Goal: Transaction & Acquisition: Purchase product/service

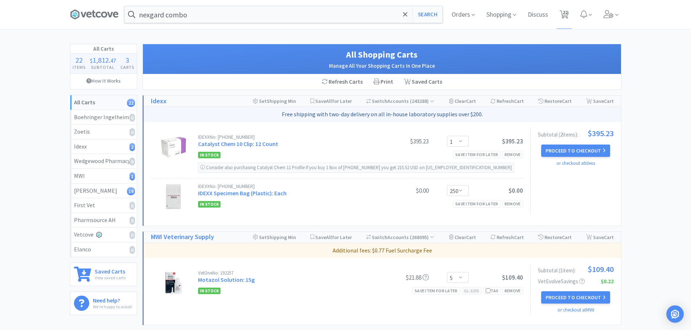
select select "1"
select select "250"
select select "5"
select select "2"
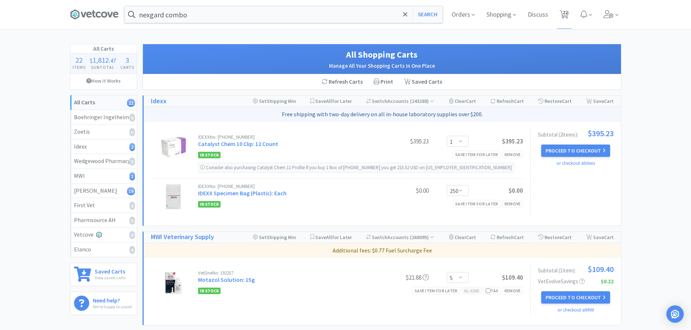
select select "1"
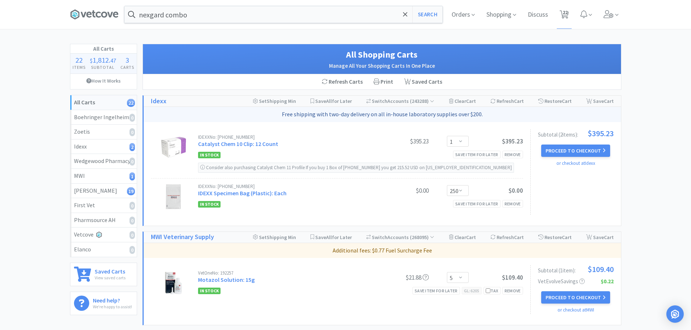
select select "1"
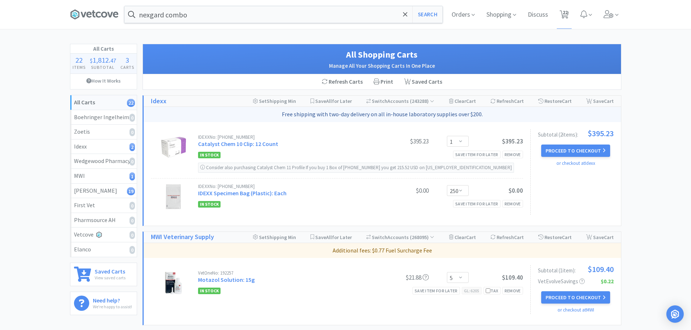
select select "2"
select select "1"
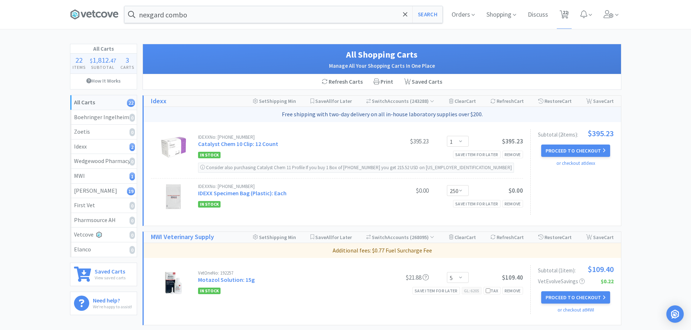
select select "1"
click at [401, 13] on span at bounding box center [405, 14] width 8 height 15
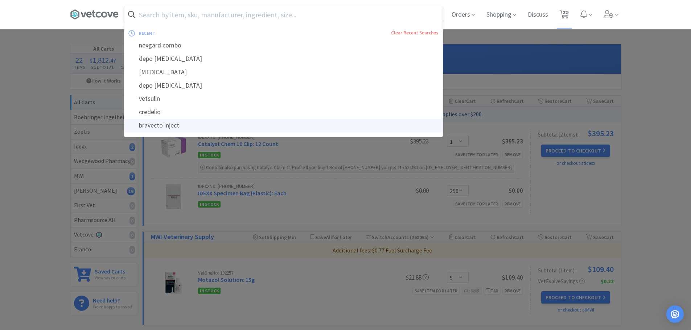
click at [144, 123] on div "bravecto inject" at bounding box center [283, 125] width 318 height 13
type input "bravecto inject"
select select "5"
select select "2"
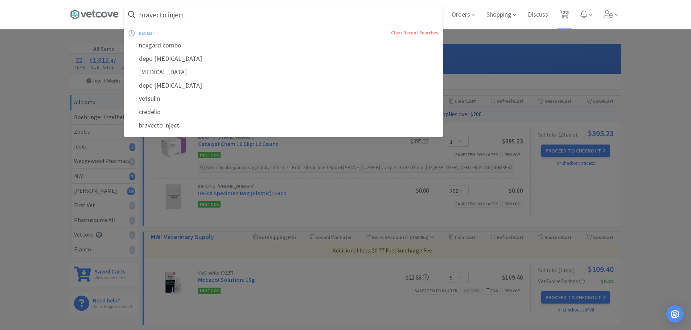
select select "1"
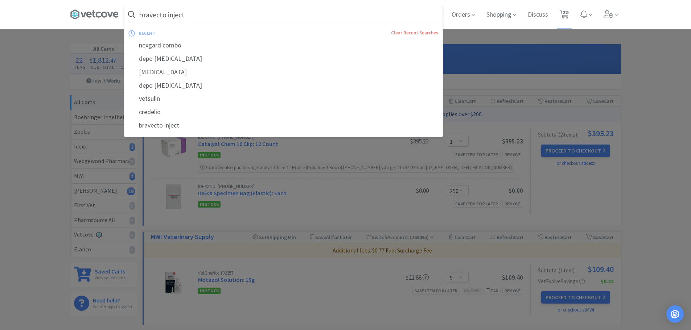
select select "1"
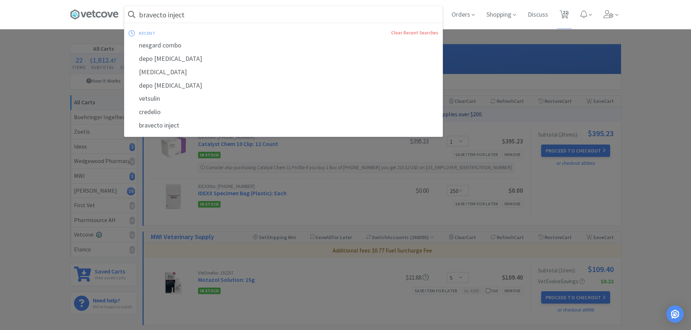
select select "2"
select select "1"
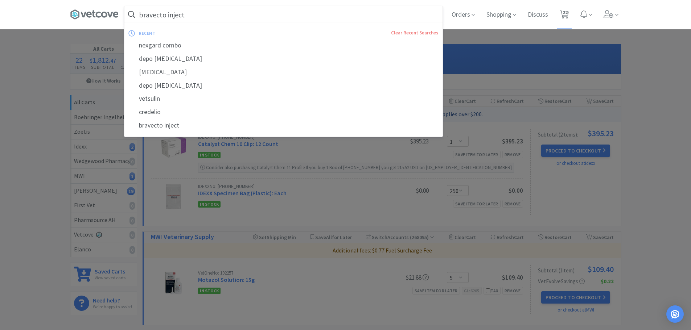
select select "1"
select select "250"
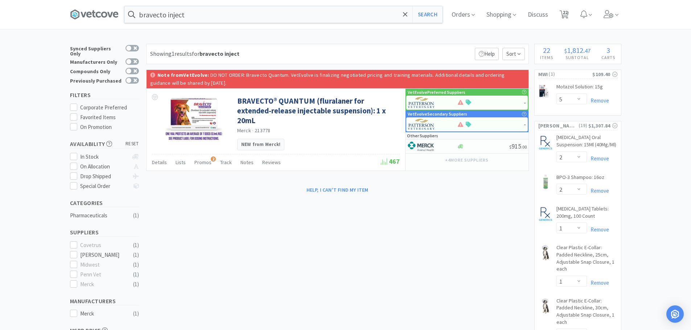
click at [231, 18] on input "bravecto inject" at bounding box center [283, 14] width 318 height 17
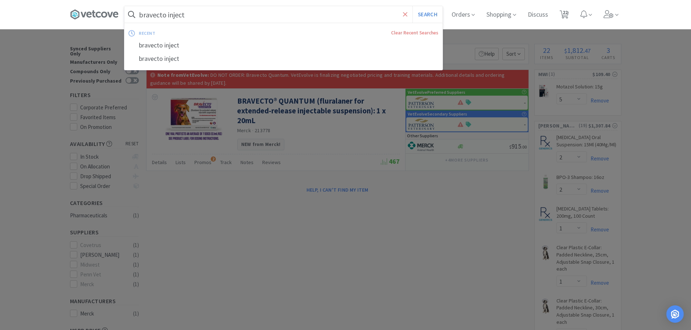
click at [407, 17] on icon at bounding box center [405, 14] width 5 height 7
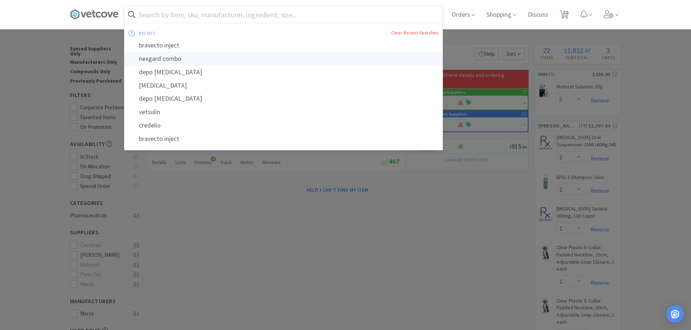
click at [174, 56] on div "nexgard combo" at bounding box center [283, 58] width 318 height 13
type input "nexgard combo"
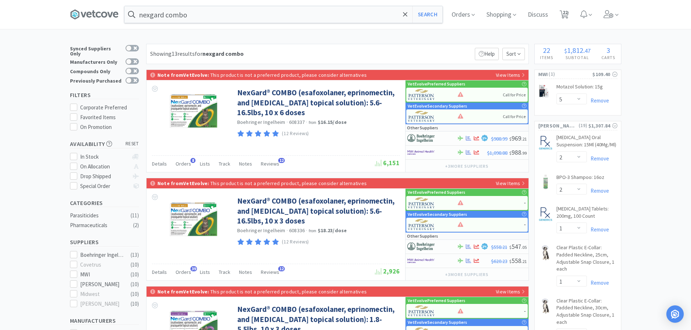
click at [210, 11] on input "nexgard combo" at bounding box center [283, 14] width 318 height 17
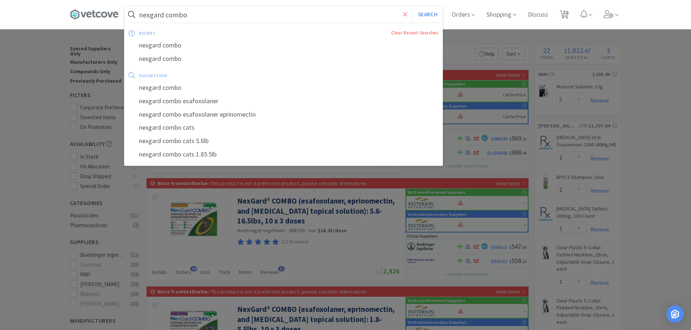
click at [409, 17] on span at bounding box center [405, 14] width 8 height 15
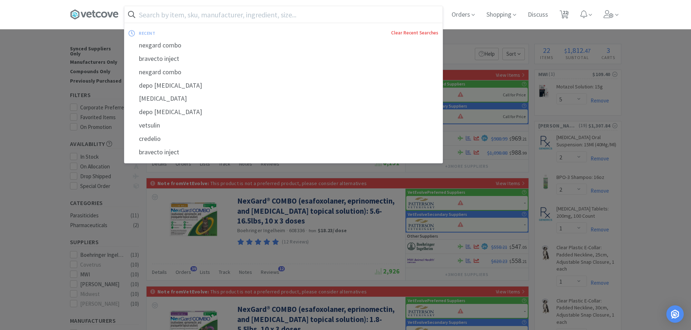
click at [413, 33] on link "Clear Recent Searches" at bounding box center [414, 33] width 47 height 6
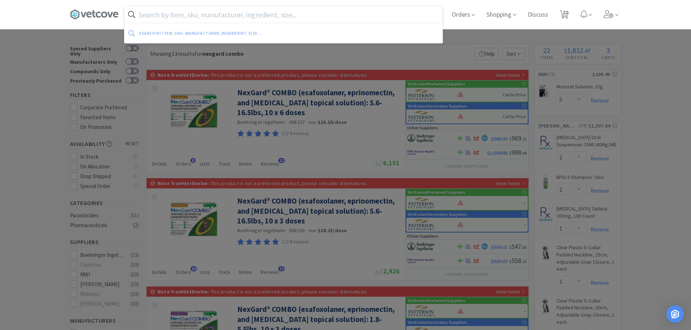
click at [0, 121] on div at bounding box center [345, 165] width 691 height 330
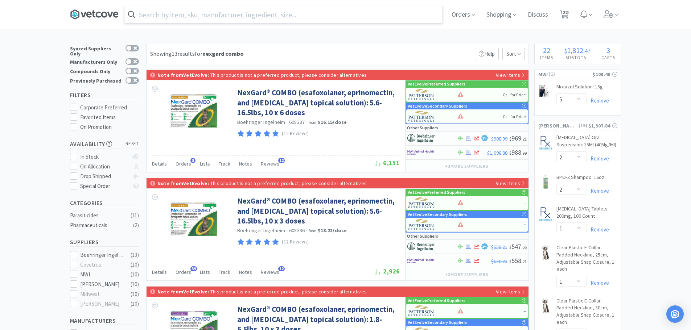
click at [85, 16] on icon at bounding box center [82, 14] width 5 height 5
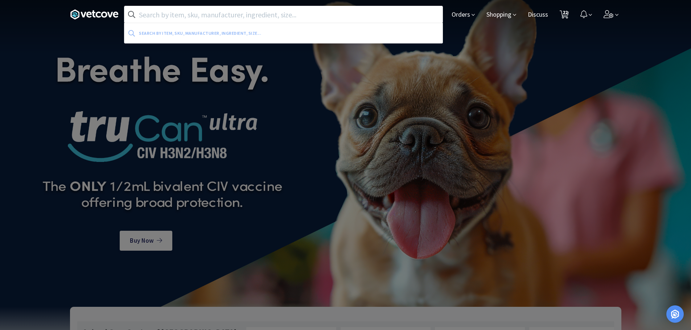
click at [379, 11] on input "text" at bounding box center [283, 14] width 318 height 17
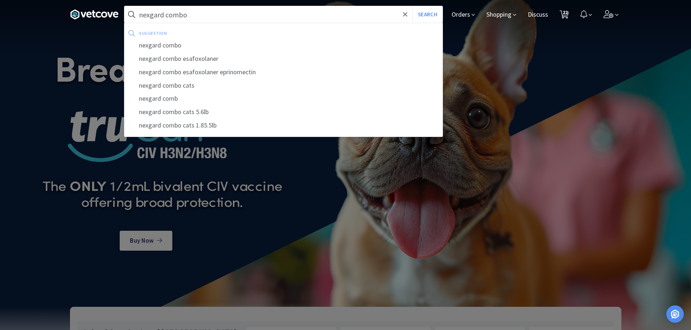
type input "nexgard combo"
click at [412, 6] on button "Search" at bounding box center [427, 14] width 30 height 17
select select "5"
select select "2"
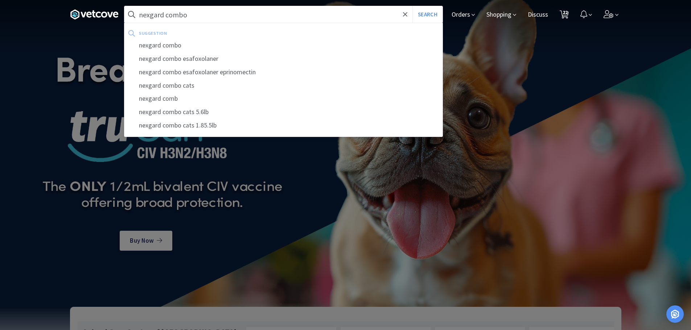
select select "1"
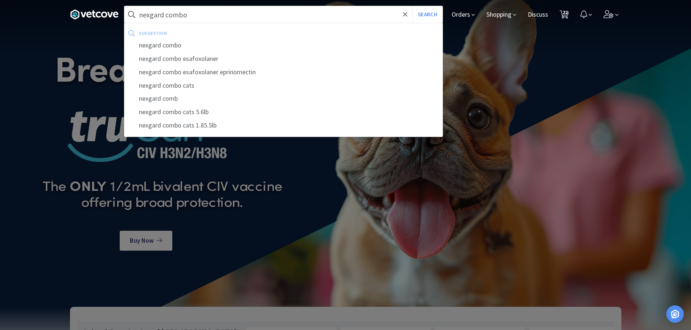
select select "1"
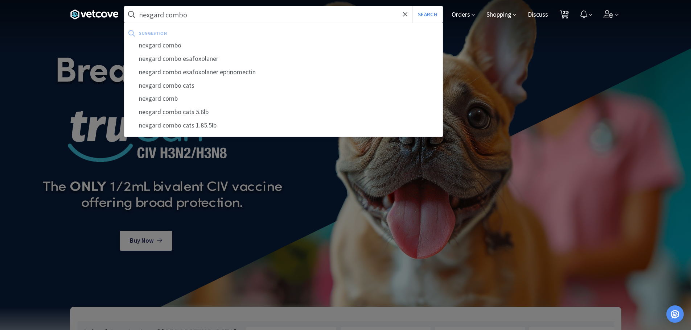
select select "2"
select select "1"
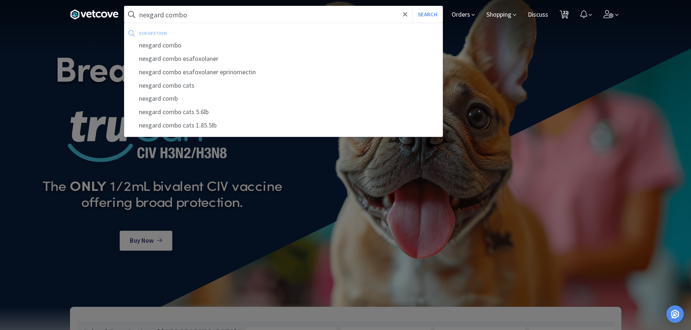
select select "1"
select select "250"
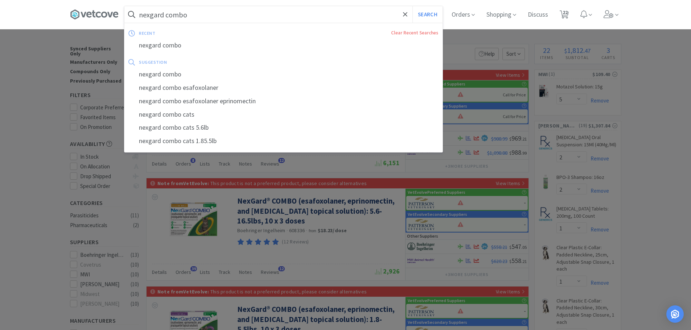
click at [206, 6] on input "nexgard combo" at bounding box center [283, 14] width 318 height 17
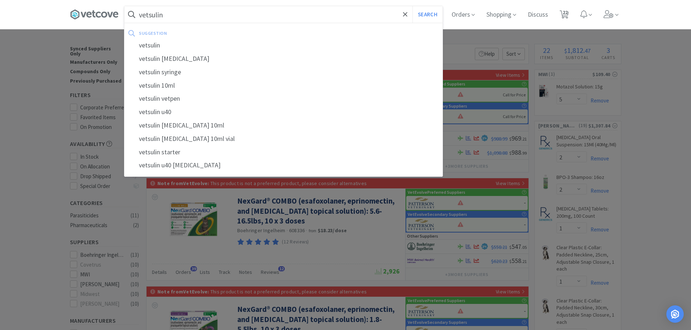
type input "vetsulin"
click at [412, 6] on button "Search" at bounding box center [427, 14] width 30 height 17
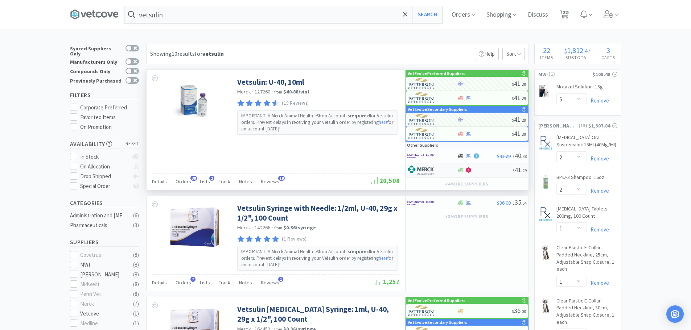
click at [447, 170] on div at bounding box center [432, 170] width 50 height 12
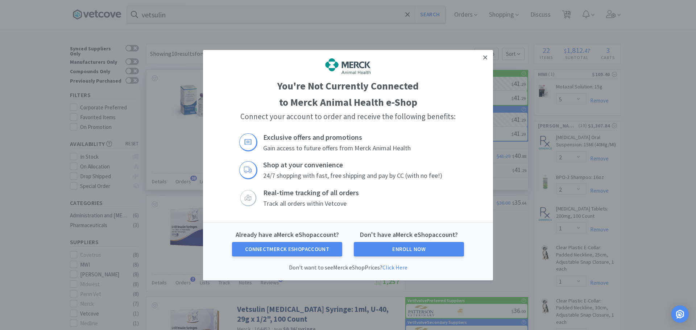
click at [487, 57] on link at bounding box center [485, 58] width 13 height 16
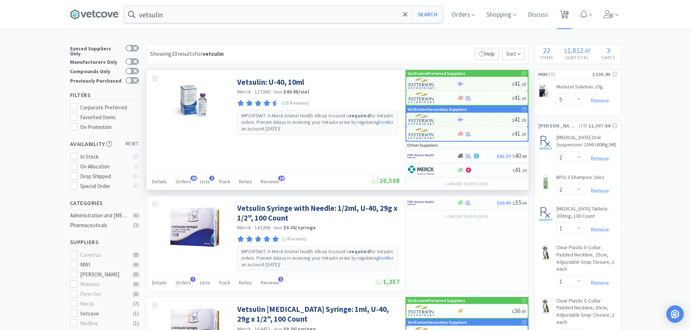
click at [567, 14] on span "22" at bounding box center [564, 12] width 5 height 29
select select "1"
select select "250"
select select "5"
select select "2"
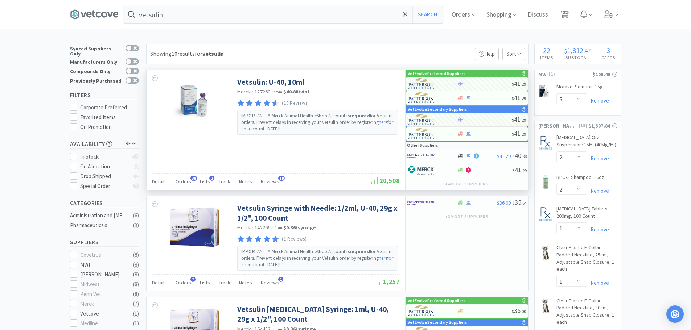
select select "2"
select select "1"
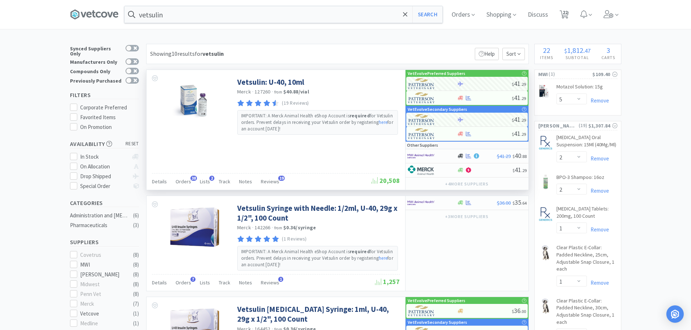
select select "1"
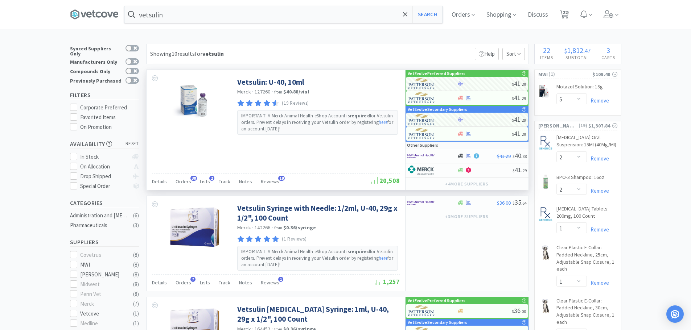
select select "1"
select select "2"
select select "1"
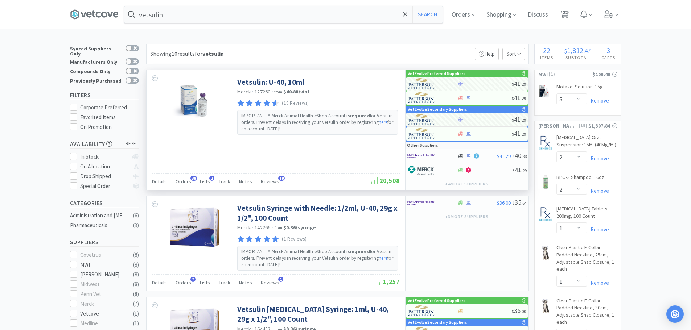
select select "1"
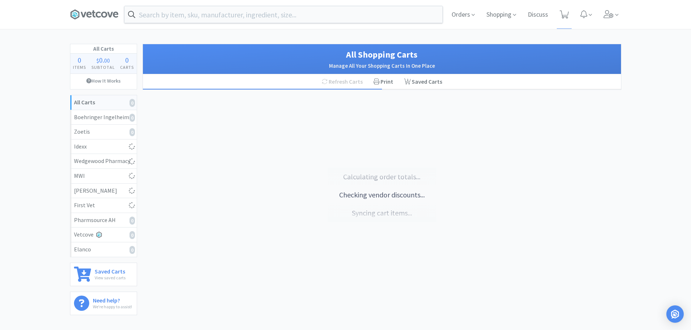
select select "2"
select select "1"
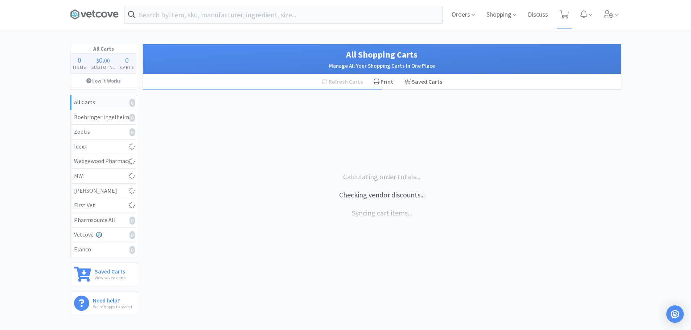
select select "1"
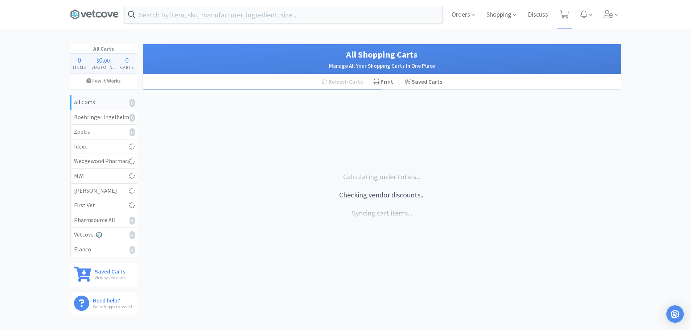
select select "1"
select select "2"
select select "1"
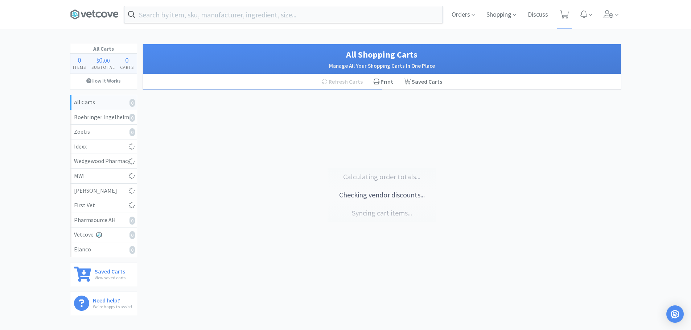
select select "1"
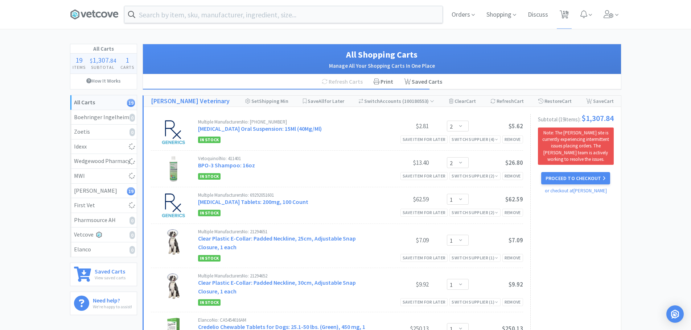
select select "5"
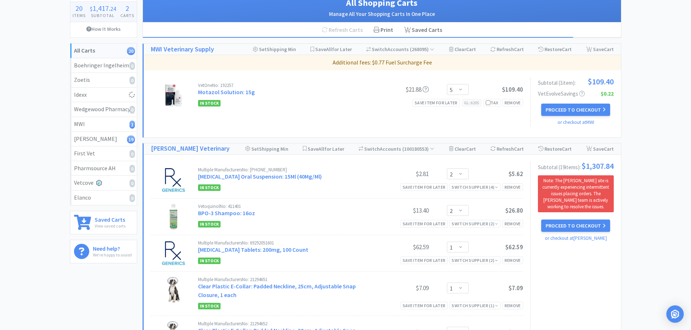
scroll to position [53, 0]
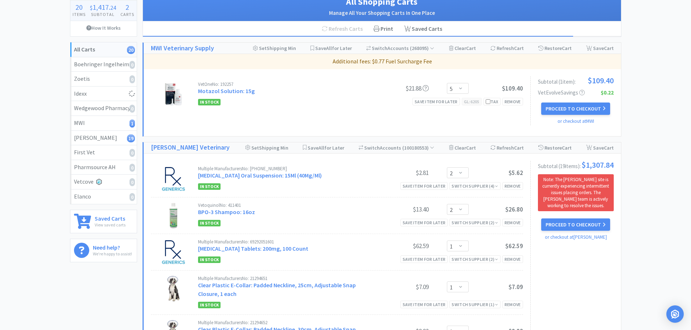
select select "1"
select select "250"
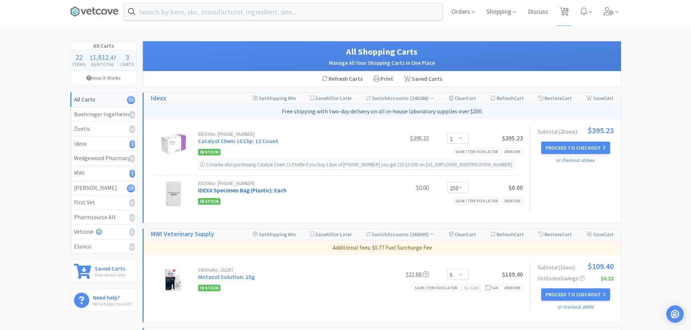
scroll to position [0, 0]
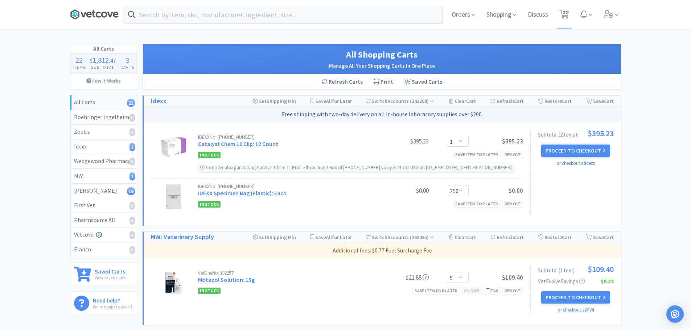
click at [77, 9] on icon at bounding box center [94, 14] width 49 height 11
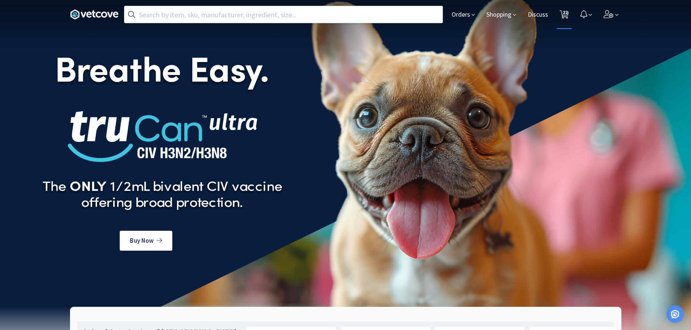
click at [566, 12] on span "22" at bounding box center [564, 12] width 5 height 29
select select "1"
select select "250"
select select "5"
select select "2"
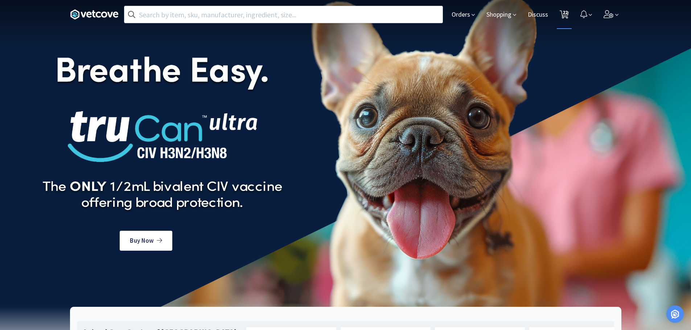
select select "2"
select select "1"
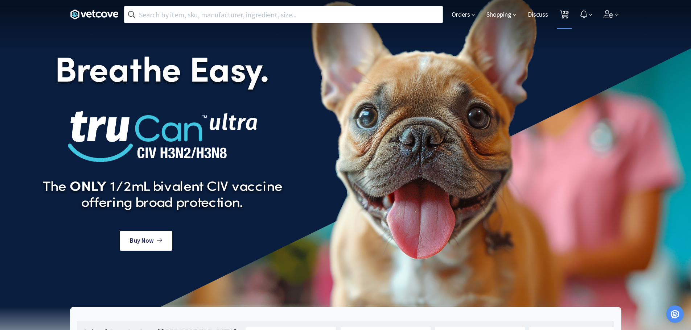
select select "1"
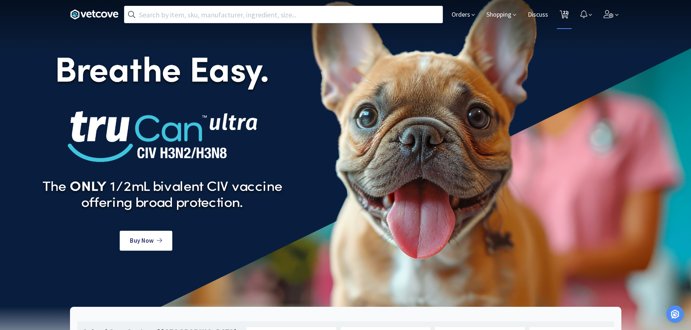
select select "1"
select select "2"
select select "1"
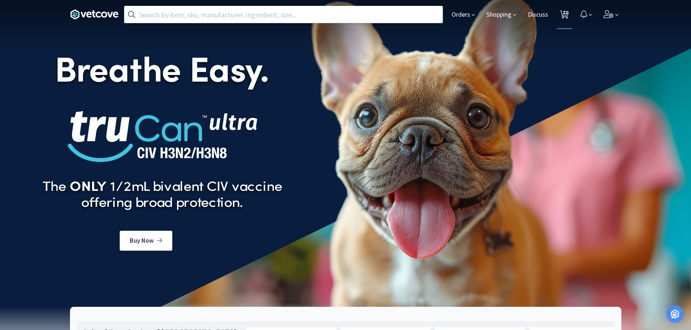
select select "1"
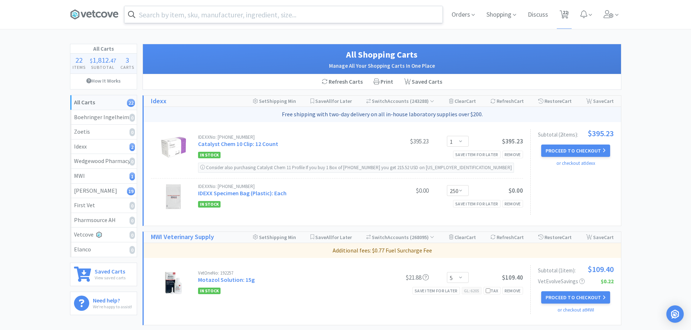
click at [216, 17] on input "text" at bounding box center [283, 14] width 318 height 17
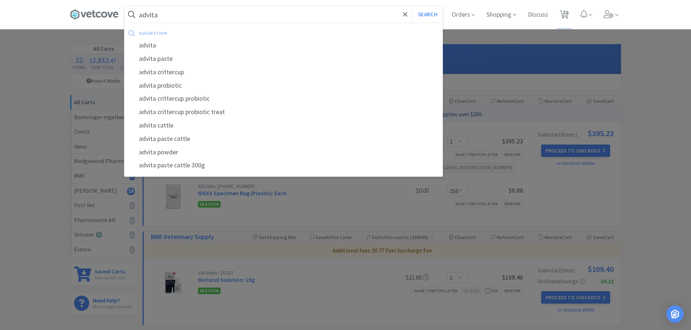
type input "advita"
click at [412, 6] on button "Search" at bounding box center [427, 14] width 30 height 17
select select "5"
select select "2"
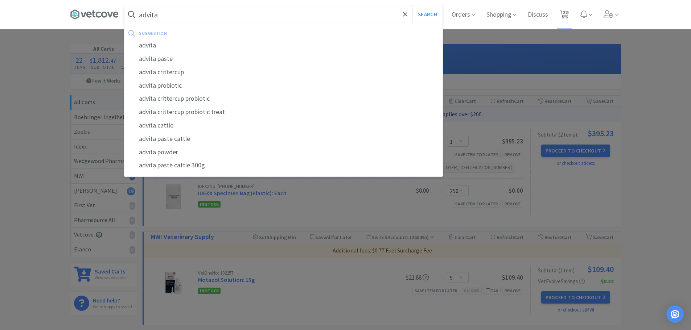
select select "1"
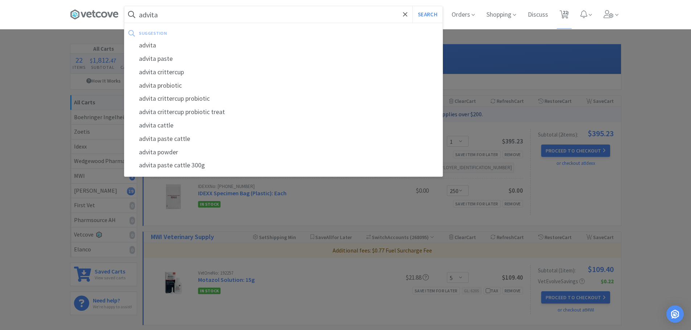
select select "1"
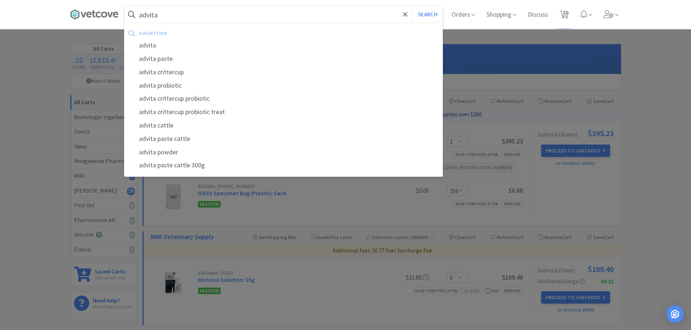
select select "2"
select select "1"
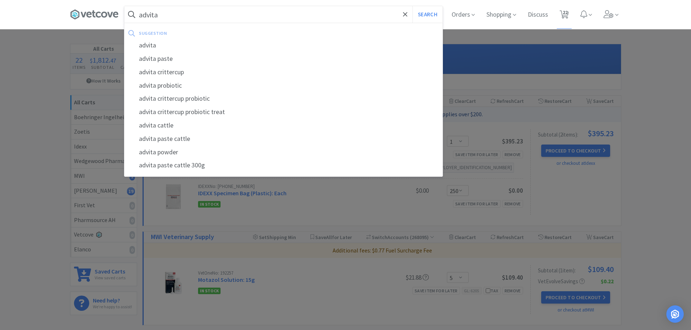
select select "1"
select select "250"
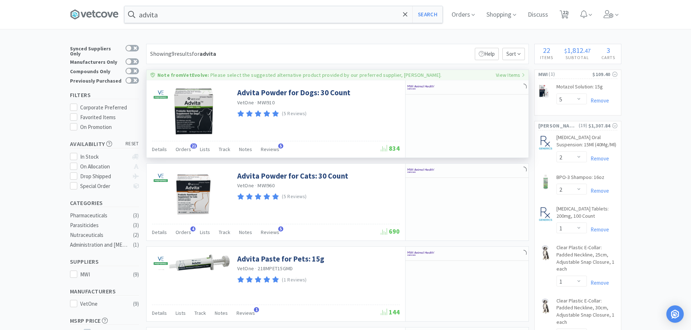
click at [309, 74] on p "Please select the suggested alternative product provided by our preferred suppl…" at bounding box center [325, 75] width 231 height 7
type input "78937554"
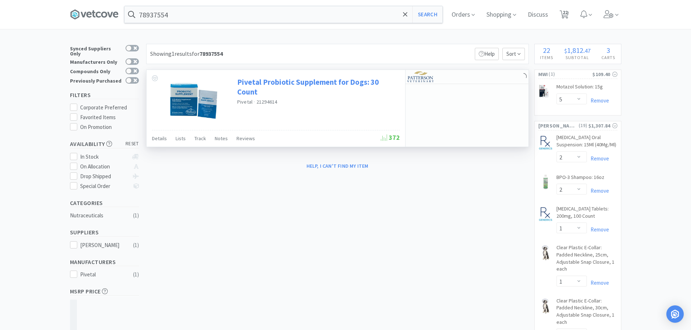
click at [269, 86] on link "Pivetal Probiotic Supplement for Dogs: 30 Count" at bounding box center [317, 87] width 161 height 20
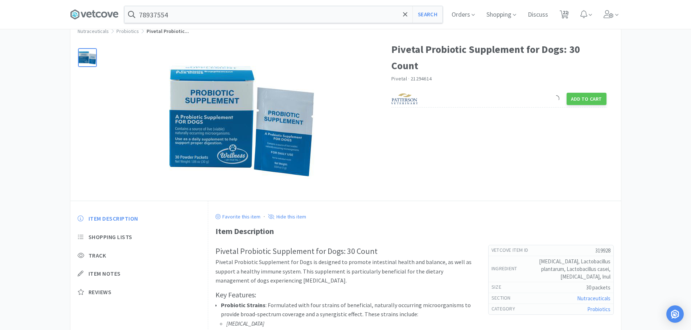
scroll to position [36, 0]
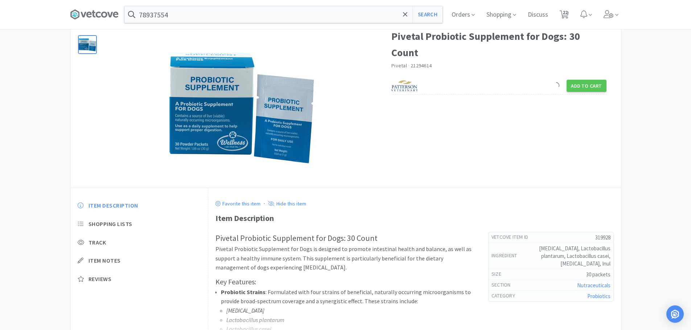
click at [53, 84] on div "Nutraceuticals Probiotics Pivetal Probiotic... Pivetal Probiotic Supplement for…" at bounding box center [345, 196] width 691 height 377
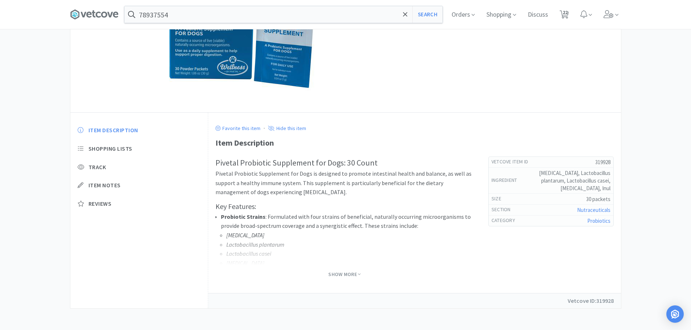
scroll to position [112, 0]
click at [330, 273] on span "Show More" at bounding box center [344, 274] width 32 height 7
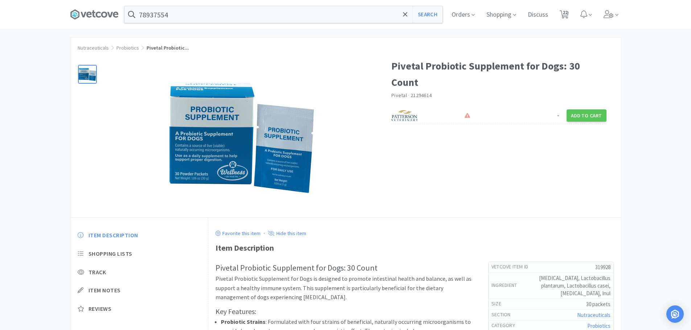
scroll to position [0, 0]
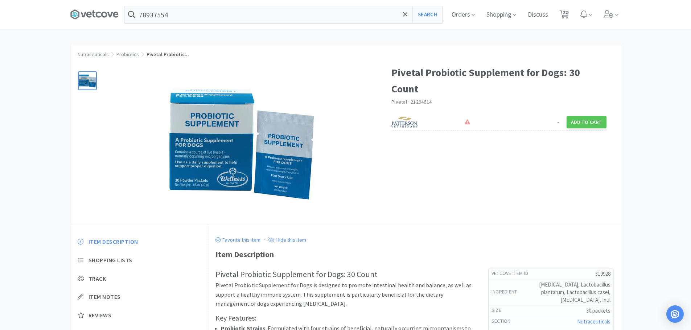
click at [215, 128] on img at bounding box center [241, 144] width 145 height 145
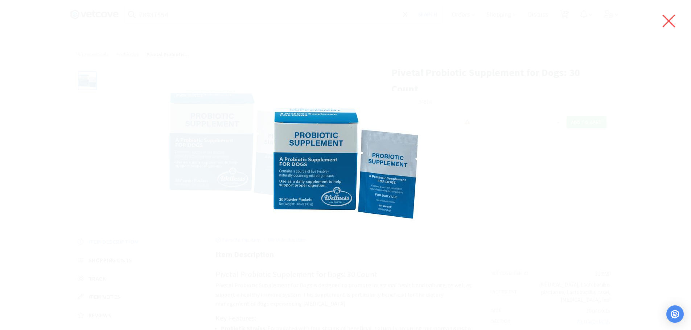
click at [669, 20] on icon at bounding box center [668, 21] width 15 height 20
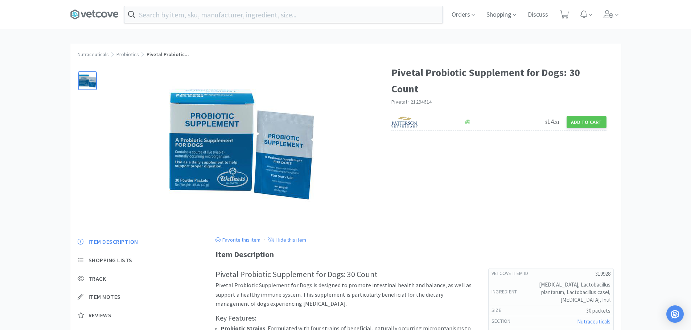
click at [144, 329] on div "Item Description Shopping Lists Track Item Notes Reviews" at bounding box center [139, 284] width 138 height 107
click at [293, 15] on input "text" at bounding box center [283, 14] width 318 height 17
click at [0, 215] on div at bounding box center [345, 165] width 691 height 330
click at [193, 12] on input "text" at bounding box center [283, 14] width 318 height 17
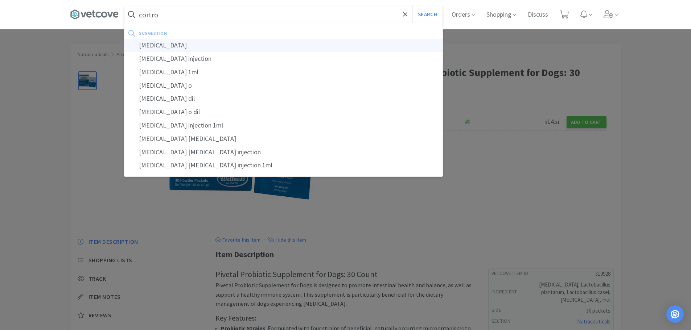
click at [147, 43] on div "[MEDICAL_DATA]" at bounding box center [283, 45] width 318 height 13
type input "[MEDICAL_DATA]"
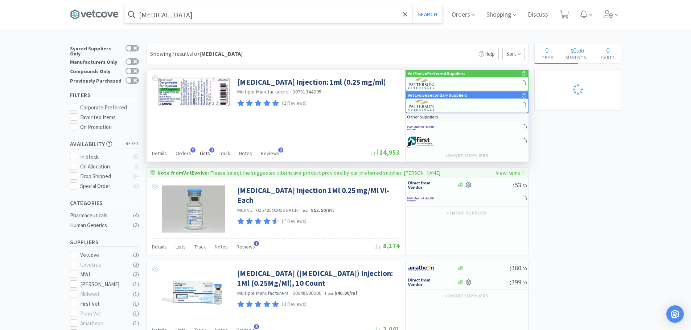
select select "2"
select select "1"
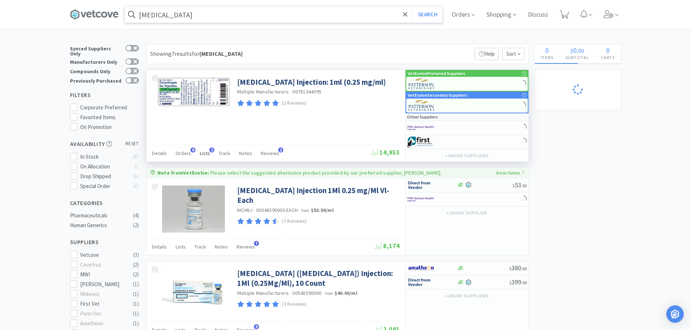
select select "1"
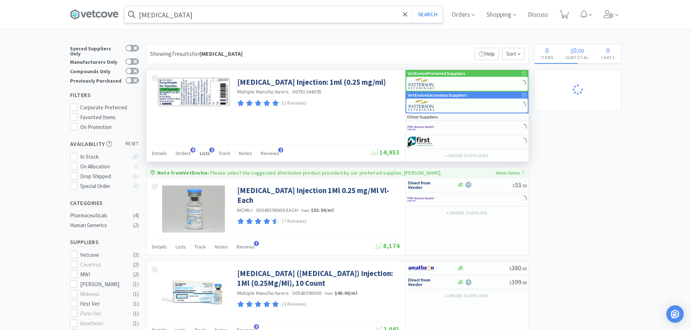
select select "1"
select select "2"
select select "1"
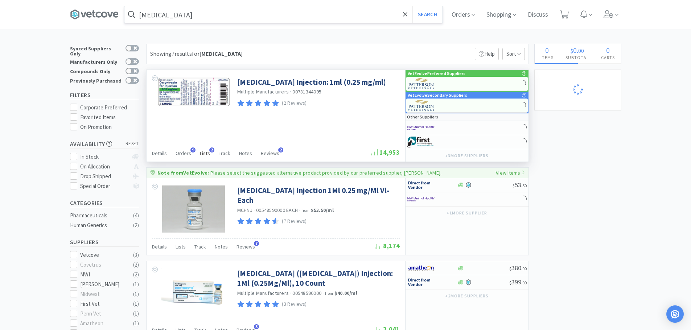
select select "1"
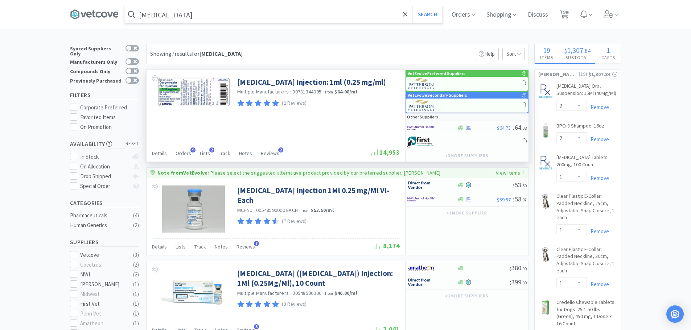
select select "5"
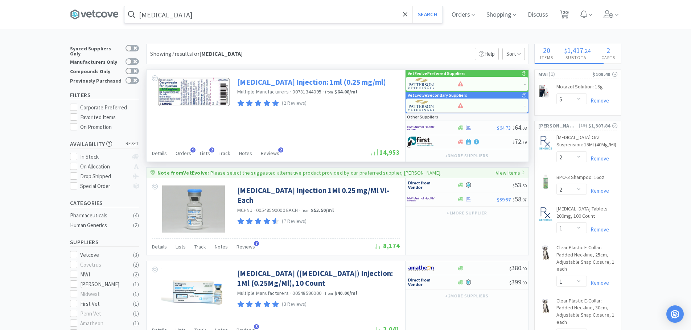
click at [318, 83] on link "[MEDICAL_DATA] Injection: 1ml (0.25 mg/ml)" at bounding box center [311, 82] width 149 height 10
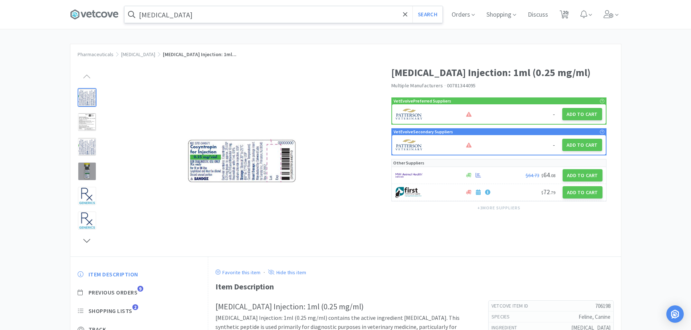
click at [405, 17] on icon at bounding box center [405, 14] width 5 height 7
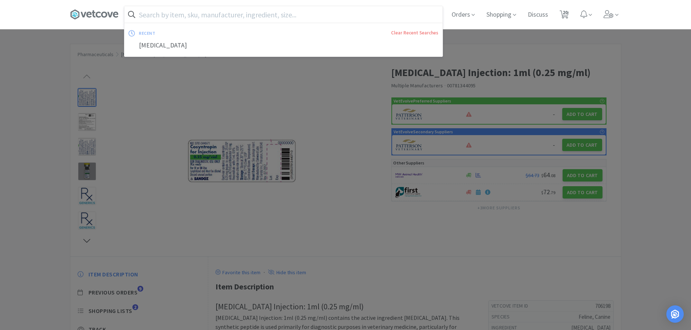
click at [213, 15] on input "text" at bounding box center [283, 14] width 318 height 17
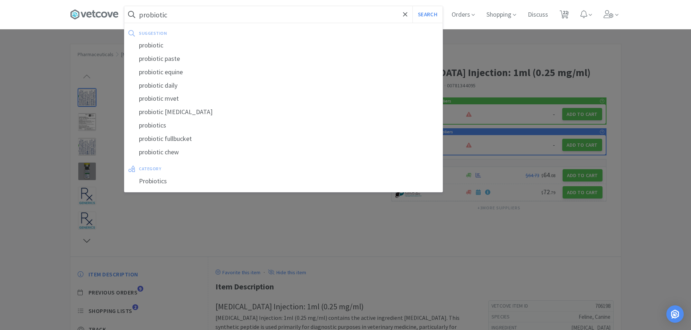
type input "probiotic"
click at [412, 6] on button "Search" at bounding box center [427, 14] width 30 height 17
select select "5"
select select "2"
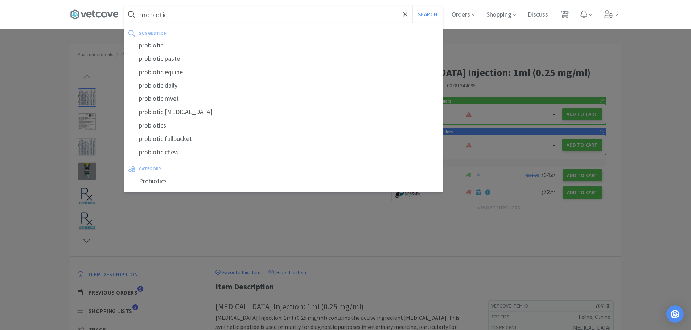
select select "1"
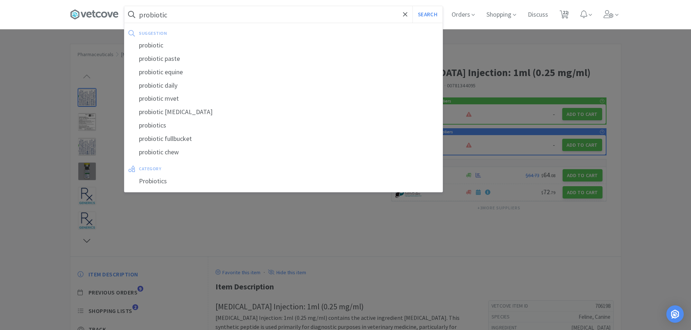
select select "1"
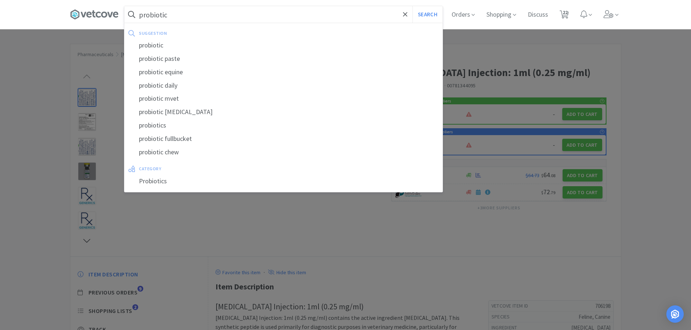
select select "2"
select select "1"
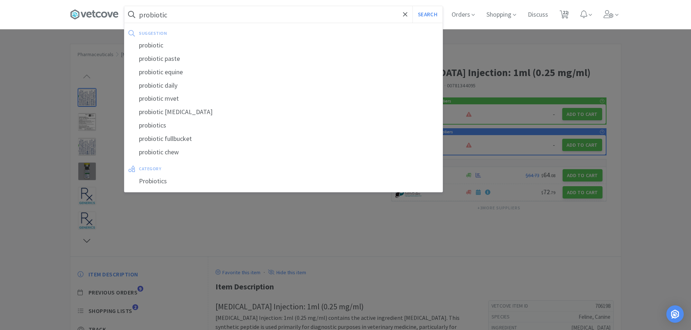
select select "1"
select select "250"
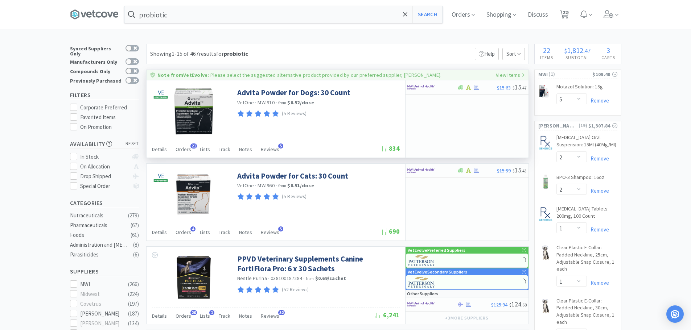
click at [253, 74] on p "Please select the suggested alternative product provided by our preferred suppl…" at bounding box center [325, 75] width 231 height 7
type input "78937554"
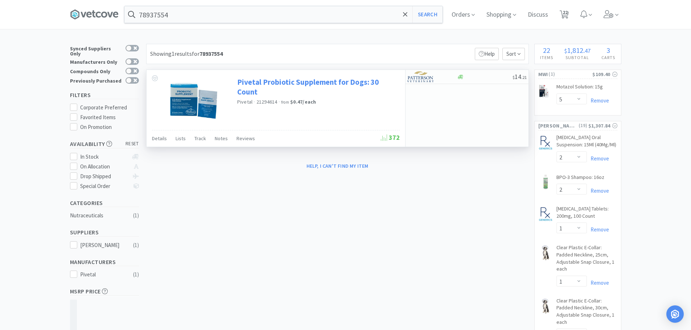
click at [250, 86] on link "Pivetal Probiotic Supplement for Dogs: 30 Count" at bounding box center [317, 87] width 161 height 20
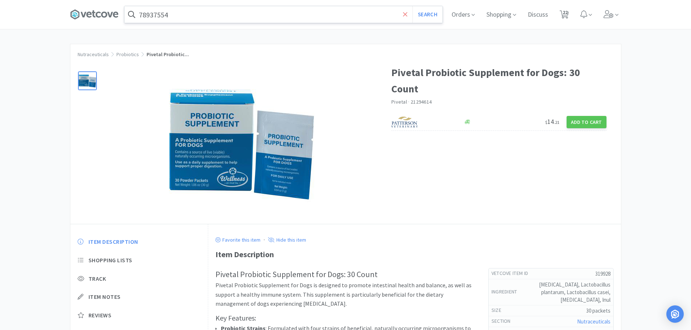
click at [407, 13] on icon at bounding box center [405, 14] width 5 height 7
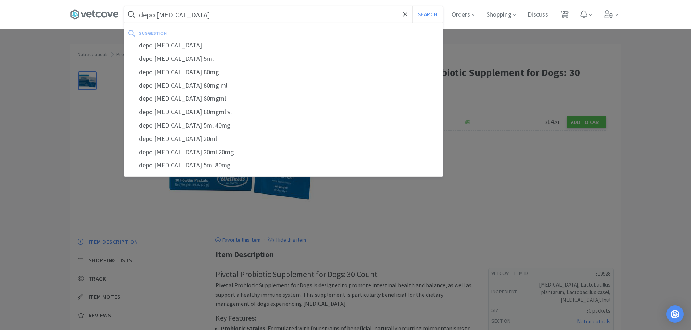
type input "depo [MEDICAL_DATA]"
click at [412, 6] on button "Search" at bounding box center [427, 14] width 30 height 17
select select "5"
select select "2"
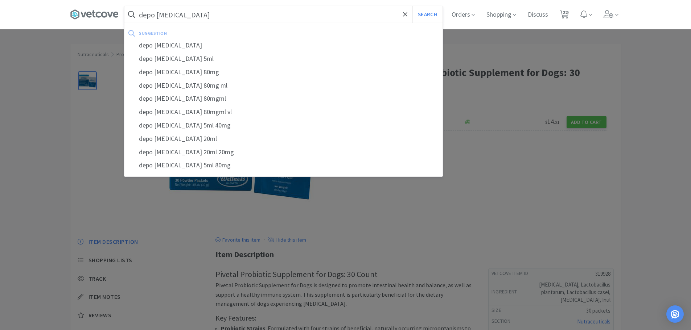
select select "1"
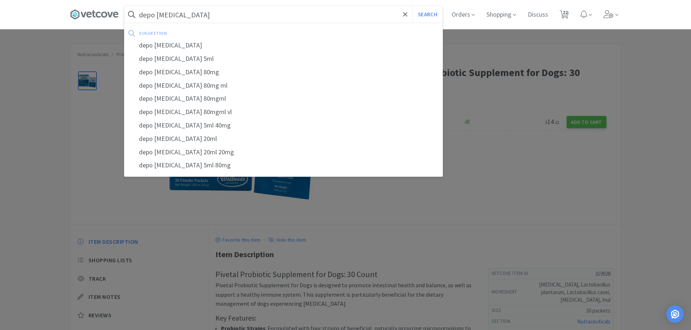
select select "1"
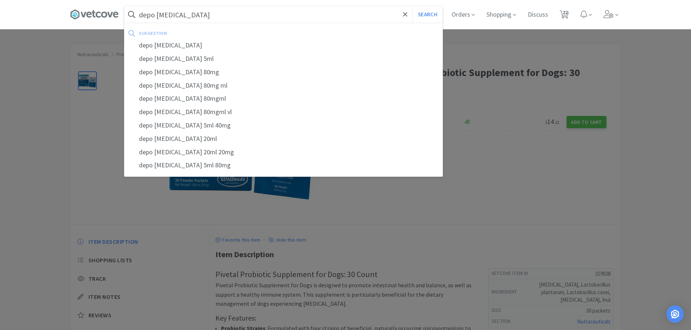
select select "2"
select select "1"
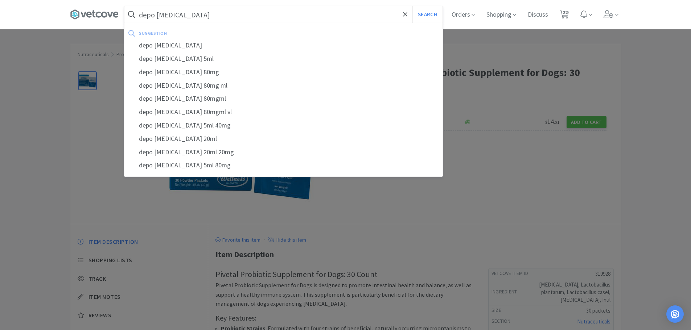
select select "1"
select select "250"
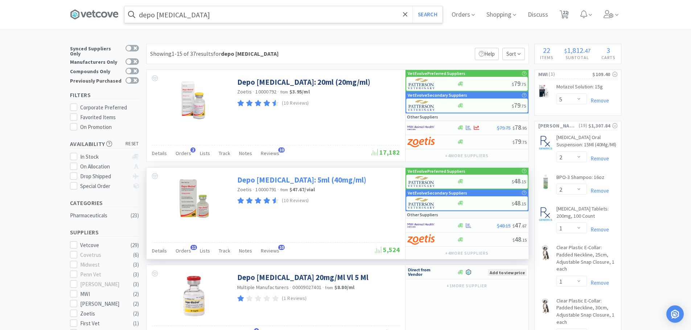
click at [293, 180] on link "Depo [MEDICAL_DATA]: 5ml (40mg/ml)" at bounding box center [301, 180] width 129 height 10
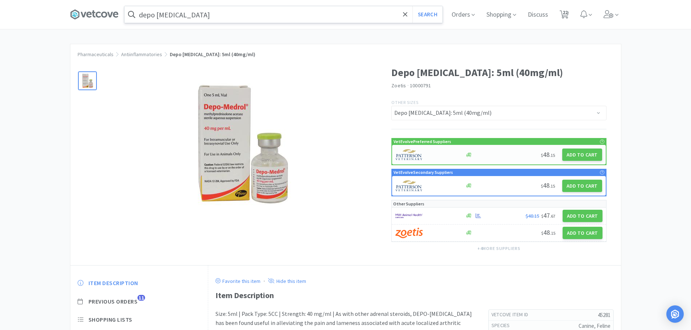
click at [487, 154] on div at bounding box center [491, 154] width 54 height 5
select select "1"
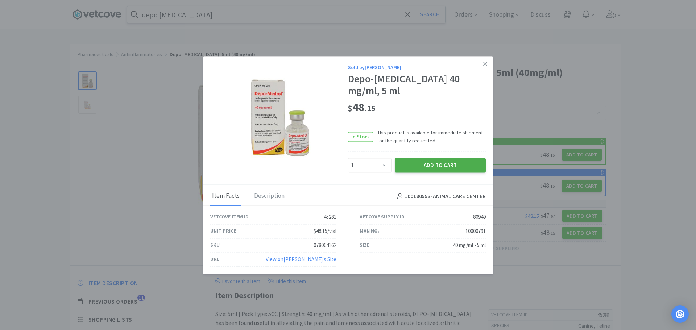
click at [442, 158] on button "Add to Cart" at bounding box center [440, 165] width 91 height 14
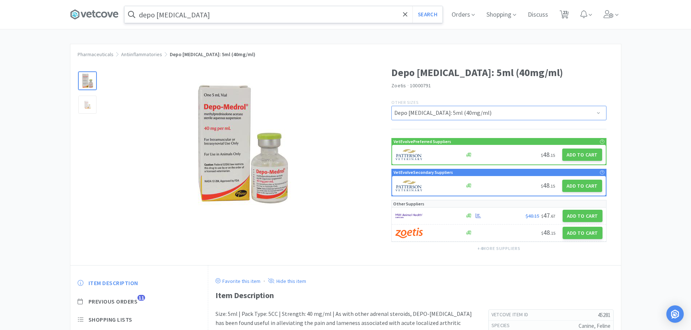
click at [503, 113] on select "Depo [MEDICAL_DATA]: 5ml (40mg/ml) Depo [MEDICAL_DATA]: 20ml (20mg/ml)" at bounding box center [498, 113] width 215 height 14
click at [307, 95] on img at bounding box center [241, 144] width 145 height 145
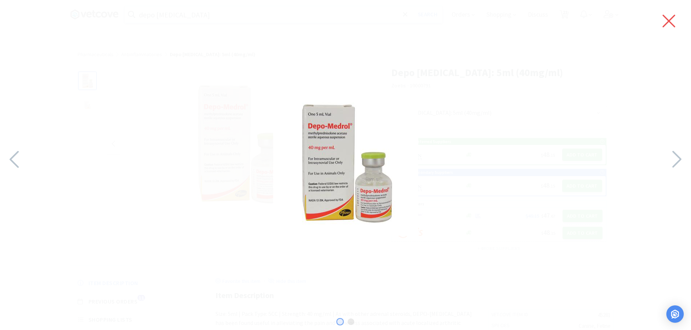
click at [669, 19] on icon at bounding box center [668, 21] width 15 height 20
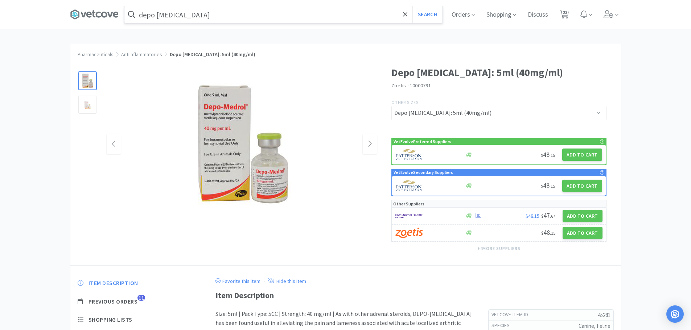
click at [279, 16] on input "depo [MEDICAL_DATA]" at bounding box center [283, 14] width 318 height 17
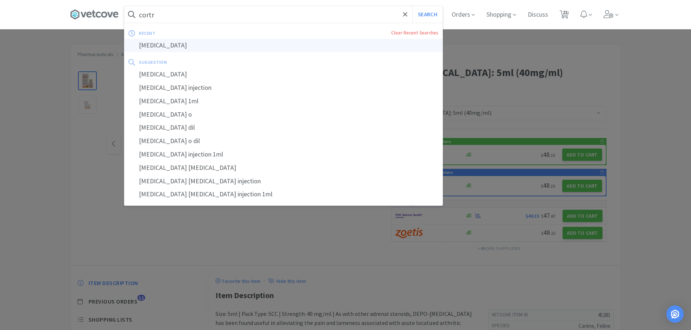
click at [157, 44] on div "[MEDICAL_DATA]" at bounding box center [283, 45] width 318 height 13
type input "[MEDICAL_DATA]"
select select "5"
select select "2"
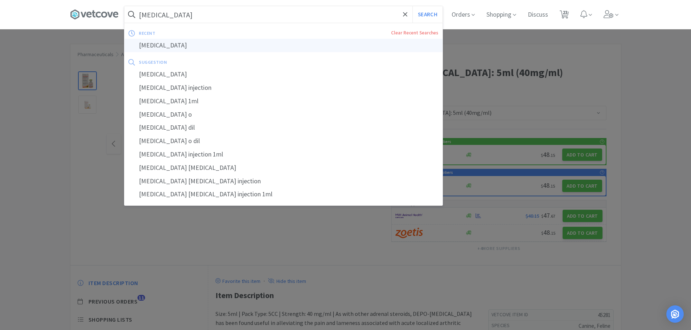
select select "1"
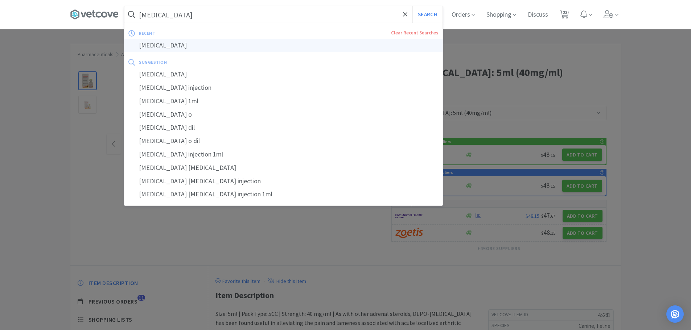
select select "1"
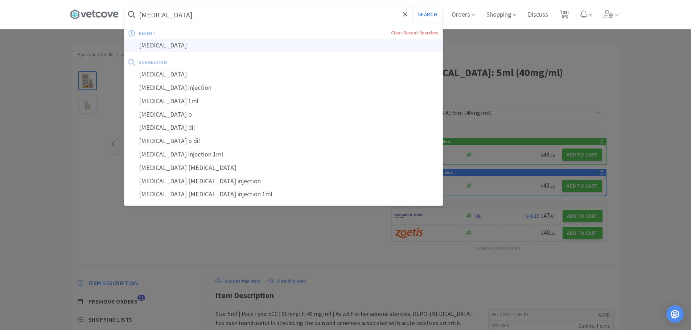
select select "1"
select select "2"
select select "1"
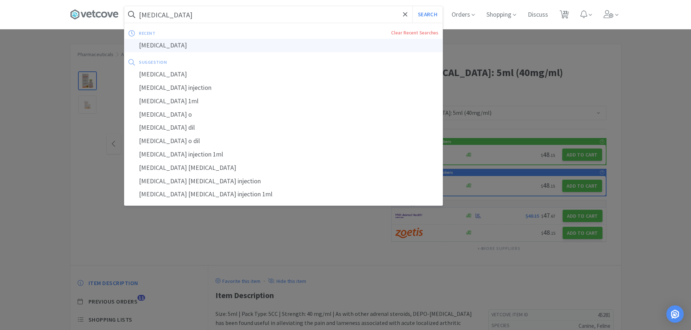
select select "1"
select select "250"
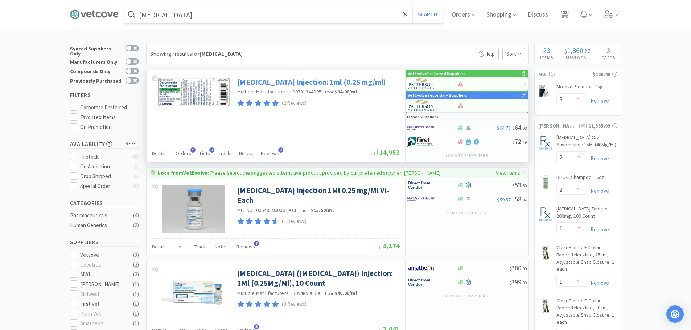
click at [282, 84] on link "[MEDICAL_DATA] Injection: 1ml (0.25 mg/ml)" at bounding box center [311, 82] width 149 height 10
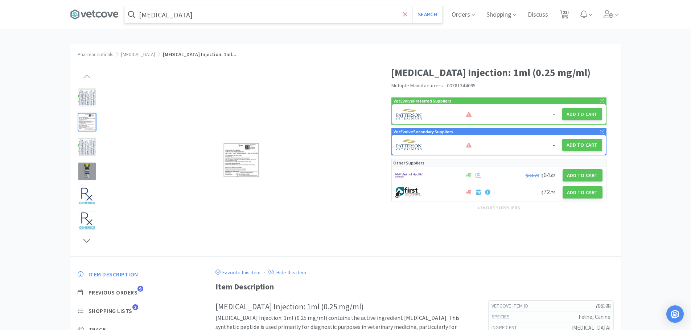
click at [407, 15] on icon at bounding box center [405, 14] width 4 height 4
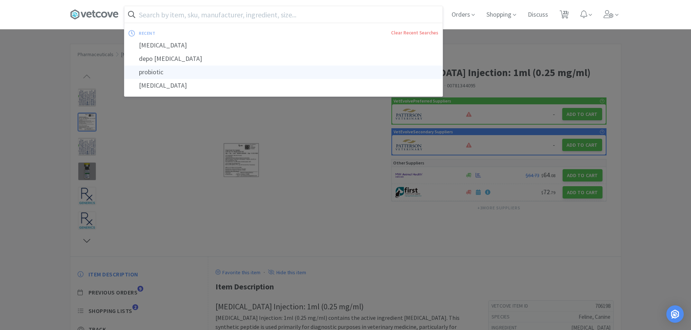
click at [158, 75] on div "probiotic" at bounding box center [283, 72] width 318 height 13
type input "probiotic"
select select "5"
select select "2"
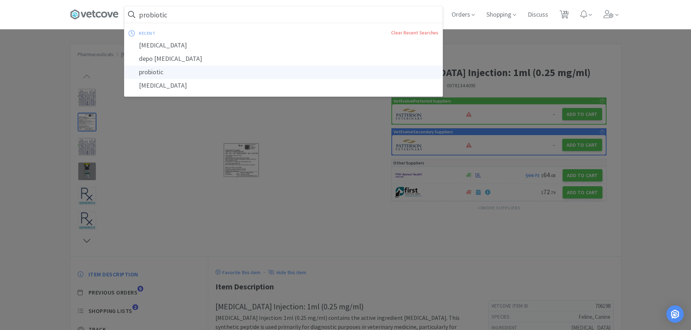
select select "1"
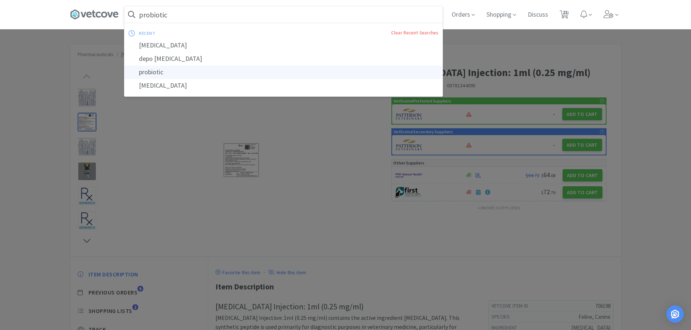
select select "1"
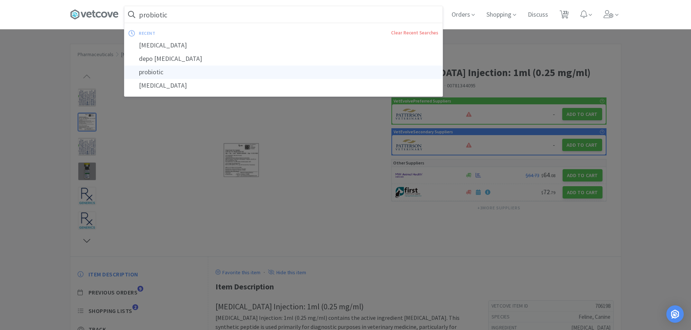
select select "1"
select select "2"
select select "1"
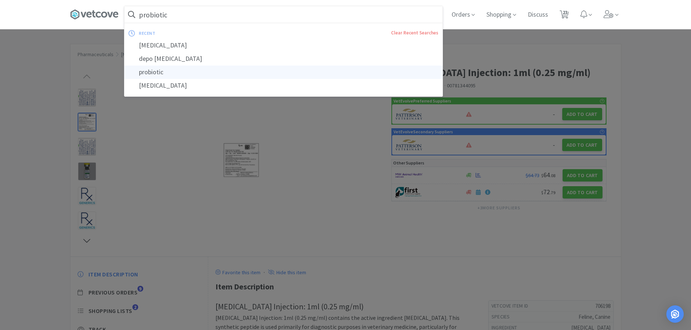
select select "1"
select select "250"
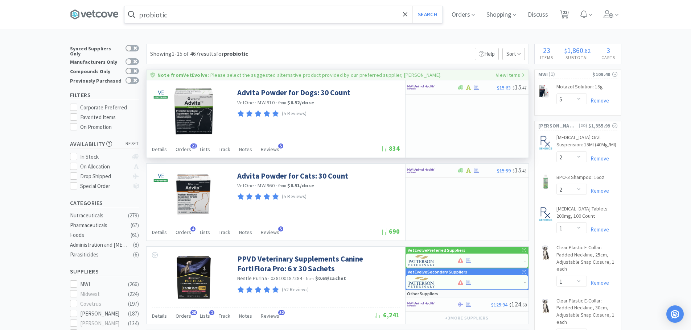
click at [285, 77] on p "Please select the suggested alternative product provided by our preferred suppl…" at bounding box center [325, 75] width 231 height 7
type input "78937554"
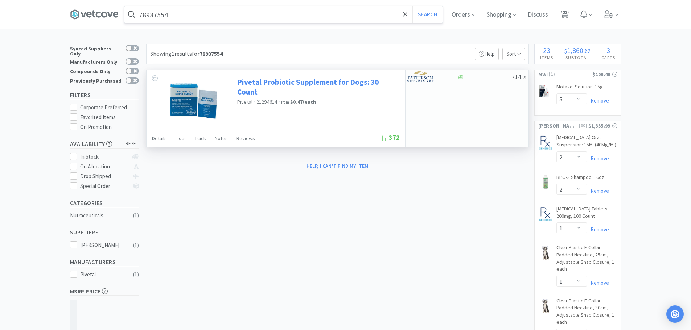
click at [278, 80] on link "Pivetal Probiotic Supplement for Dogs: 30 Count" at bounding box center [317, 87] width 161 height 20
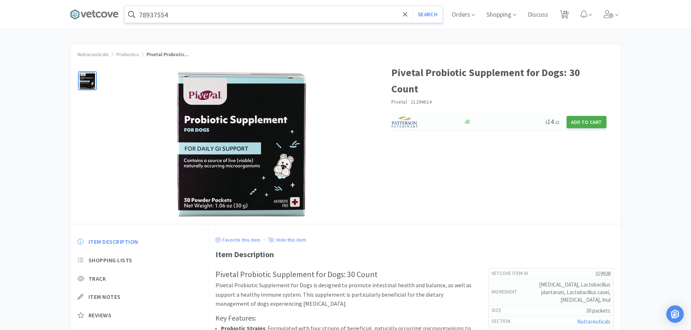
click at [594, 119] on button "Add to Cart" at bounding box center [586, 122] width 40 height 12
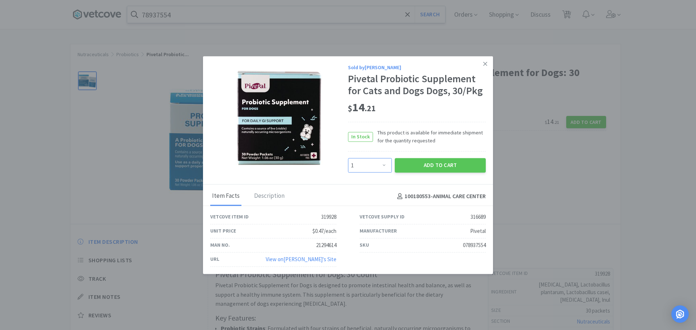
click at [387, 168] on select "Enter Quantity 1 2 3 4 5 6 7 8 9 10 11 12 13 14 15 16 17 18 19 20 Enter Quantity" at bounding box center [370, 165] width 44 height 14
select select "4"
click at [348, 158] on select "Enter Quantity 1 2 3 4 5 6 7 8 9 10 11 12 13 14 15 16 17 18 19 20 Enter Quantity" at bounding box center [370, 165] width 44 height 14
click at [434, 167] on button "Add to Cart" at bounding box center [440, 165] width 91 height 14
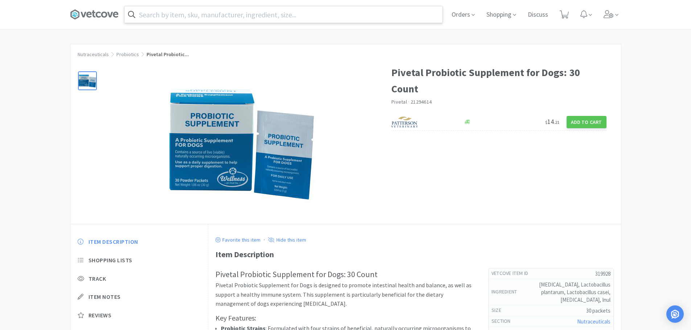
click at [182, 17] on input "text" at bounding box center [283, 14] width 318 height 17
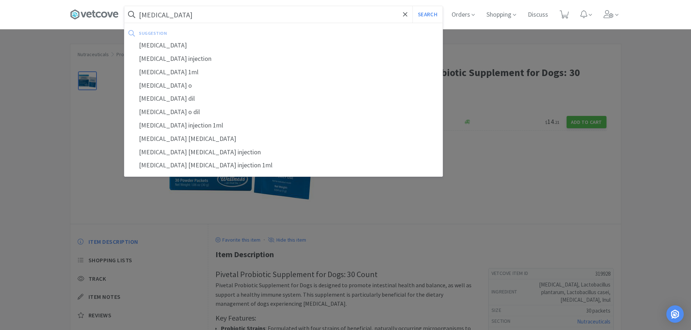
type input "[MEDICAL_DATA]"
click at [412, 6] on button "Search" at bounding box center [427, 14] width 30 height 17
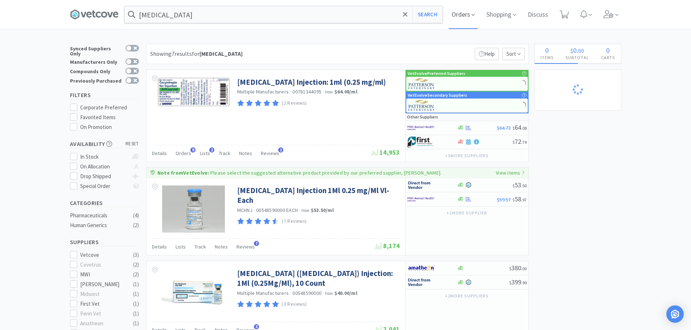
select select "2"
select select "1"
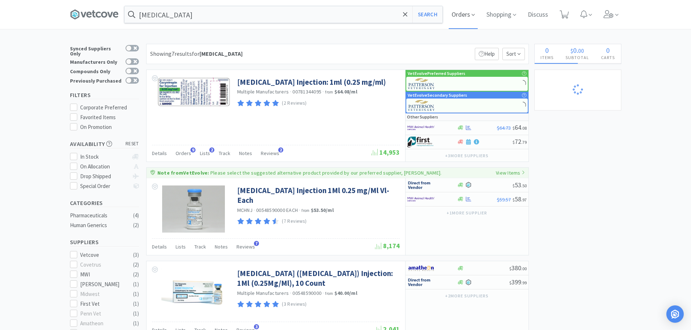
select select "1"
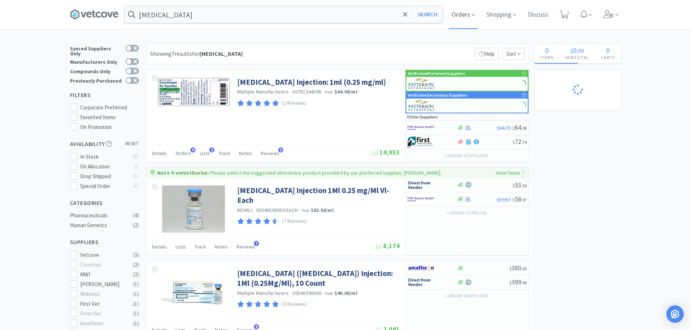
select select "1"
select select "2"
select select "1"
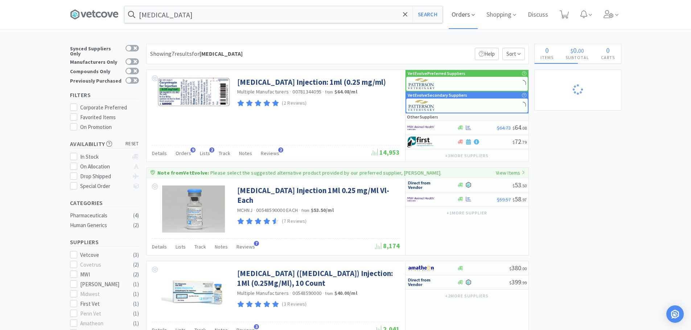
select select "4"
select select "1"
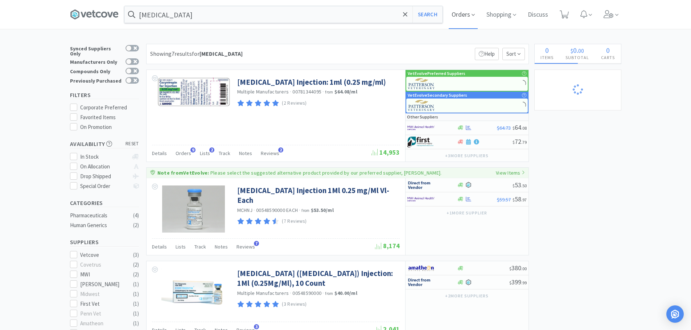
select select "1"
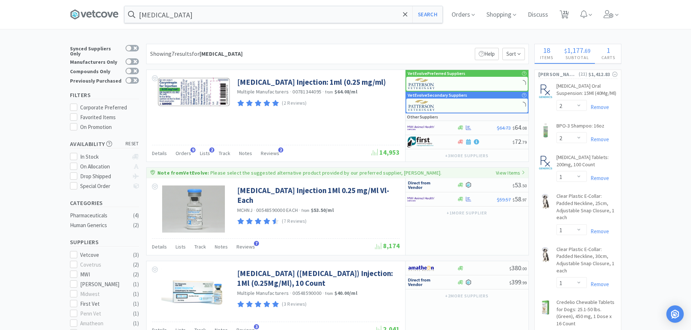
select select "5"
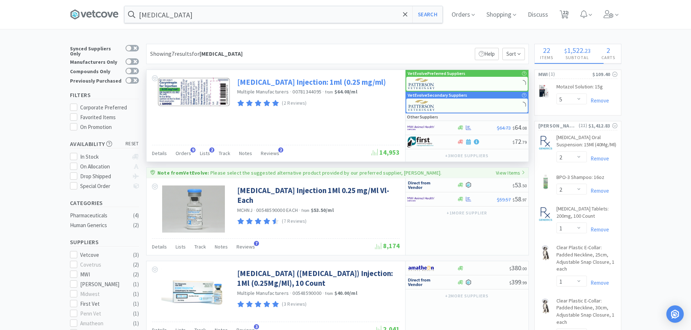
click at [357, 81] on link "[MEDICAL_DATA] Injection: 1ml (0.25 mg/ml)" at bounding box center [311, 82] width 149 height 10
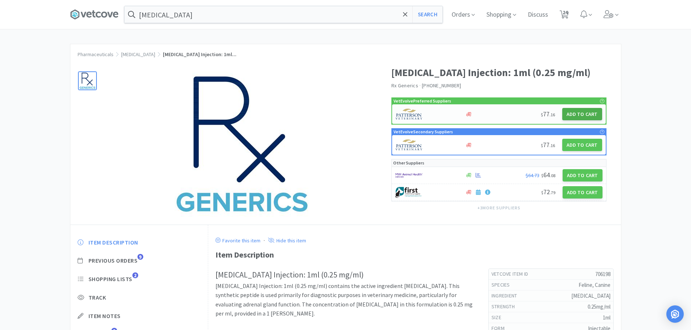
click at [576, 111] on button "Add to Cart" at bounding box center [582, 114] width 40 height 12
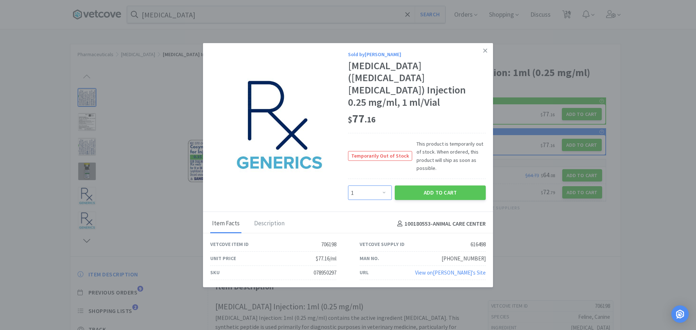
click at [374, 186] on select "Enter Quantity 1 2 3 4 5 6 7 8 9 10 11 12 13 14 15 16 17 18 19 20 Enter Quantity" at bounding box center [370, 193] width 44 height 14
select select "2"
click at [348, 186] on select "Enter Quantity 1 2 3 4 5 6 7 8 9 10 11 12 13 14 15 16 17 18 19 20 Enter Quantity" at bounding box center [370, 193] width 44 height 14
click at [417, 186] on button "Add to Cart" at bounding box center [440, 193] width 91 height 14
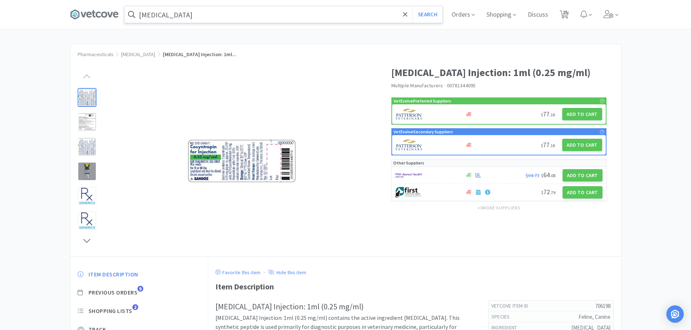
click at [192, 16] on input "[MEDICAL_DATA]" at bounding box center [283, 14] width 318 height 17
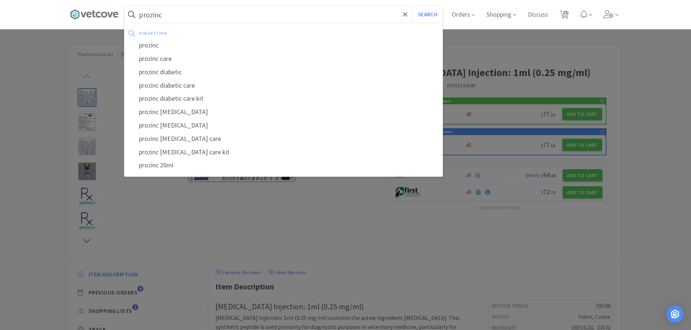
type input "prozinc"
click at [412, 6] on button "Search" at bounding box center [427, 14] width 30 height 17
select select "5"
select select "2"
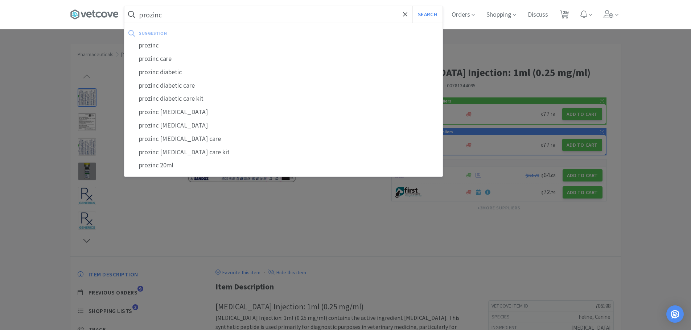
select select "1"
select select "2"
select select "1"
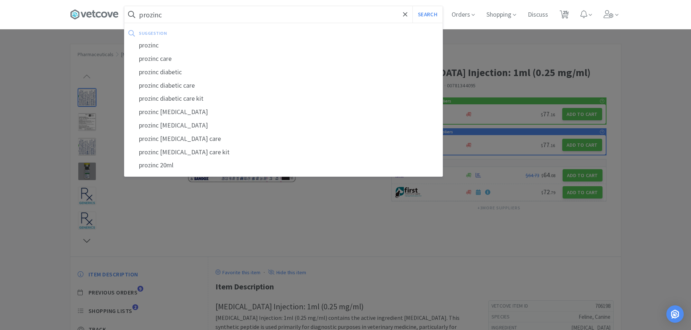
select select "1"
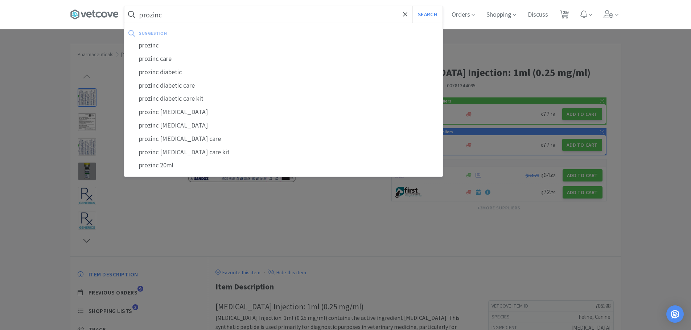
select select "1"
select select "2"
select select "1"
select select "4"
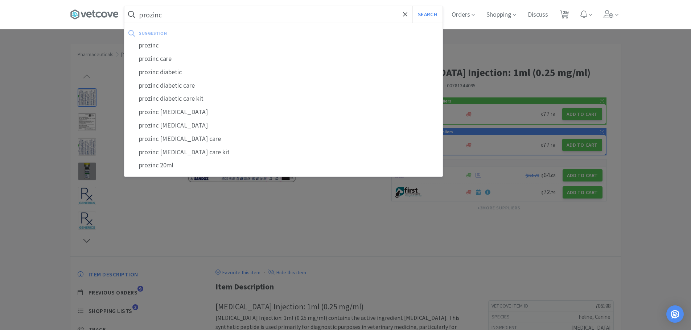
select select "1"
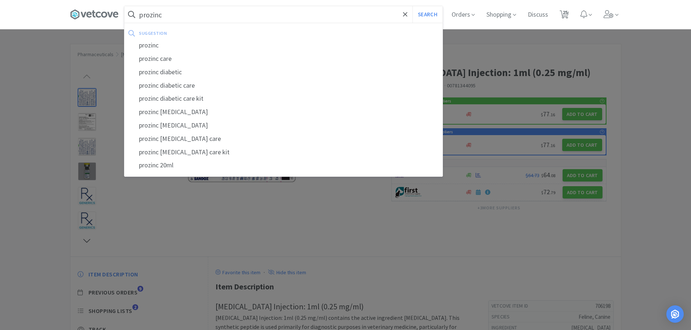
select select "1"
select select "250"
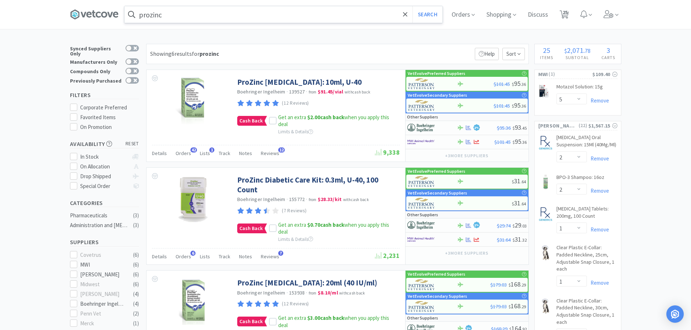
click at [175, 12] on input "prozinc" at bounding box center [283, 14] width 318 height 17
click at [33, 109] on div at bounding box center [345, 165] width 691 height 330
click at [407, 15] on icon at bounding box center [405, 14] width 5 height 7
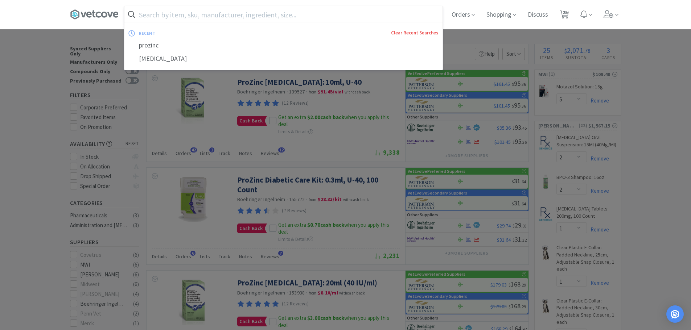
click at [416, 34] on link "Clear Recent Searches" at bounding box center [414, 33] width 47 height 6
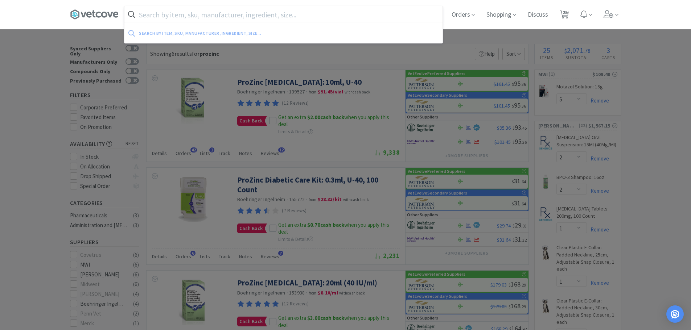
click at [34, 138] on div at bounding box center [345, 165] width 691 height 330
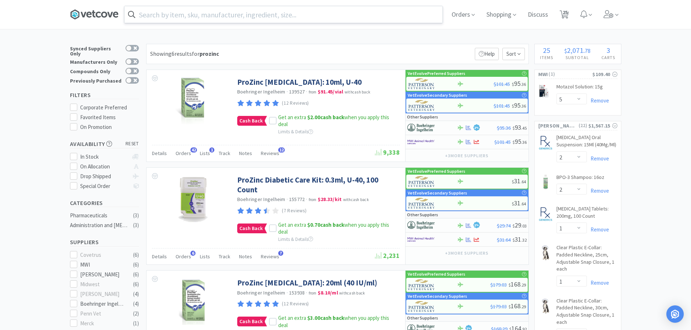
click at [99, 19] on icon at bounding box center [94, 14] width 49 height 11
